Goal: Use online tool/utility: Use online tool/utility

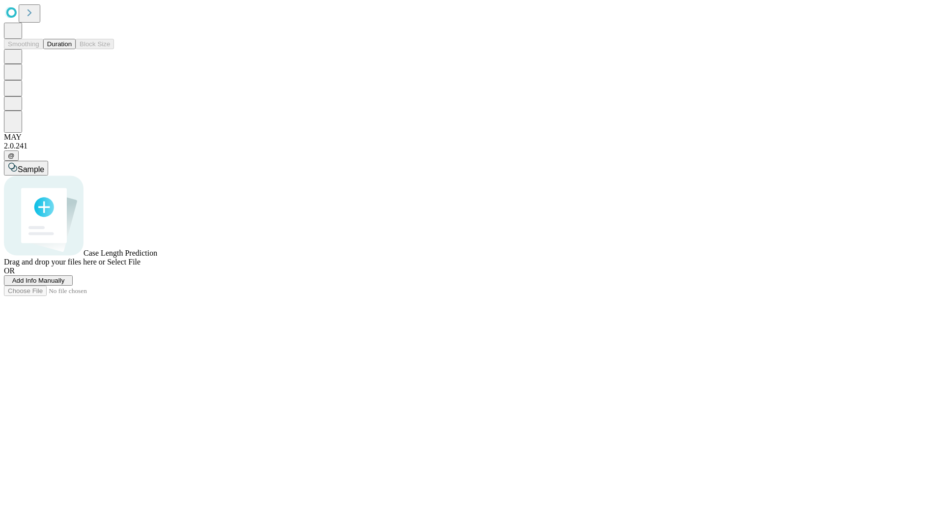
click at [72, 49] on button "Duration" at bounding box center [59, 44] width 32 height 10
click at [44, 165] on span "Sample" at bounding box center [31, 169] width 27 height 8
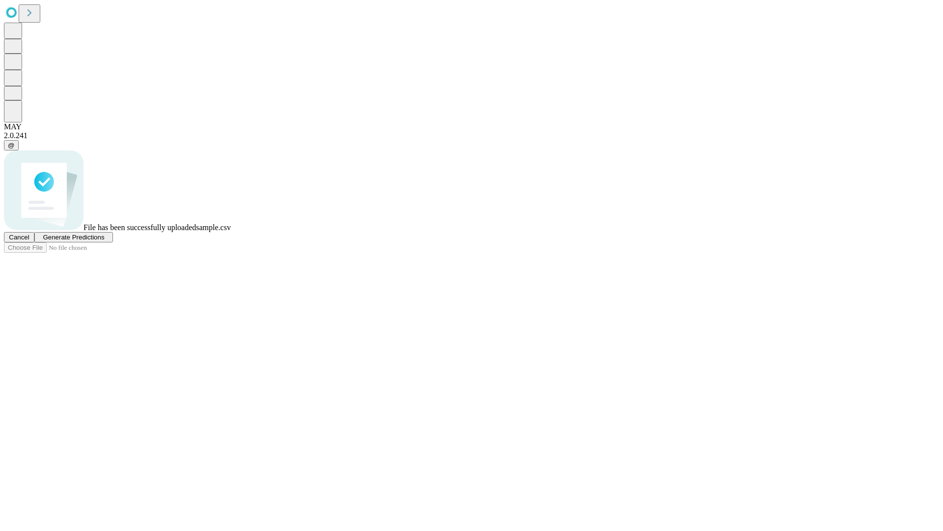
click at [104, 241] on span "Generate Predictions" at bounding box center [73, 236] width 61 height 7
